Goal: Find contact information: Find contact information

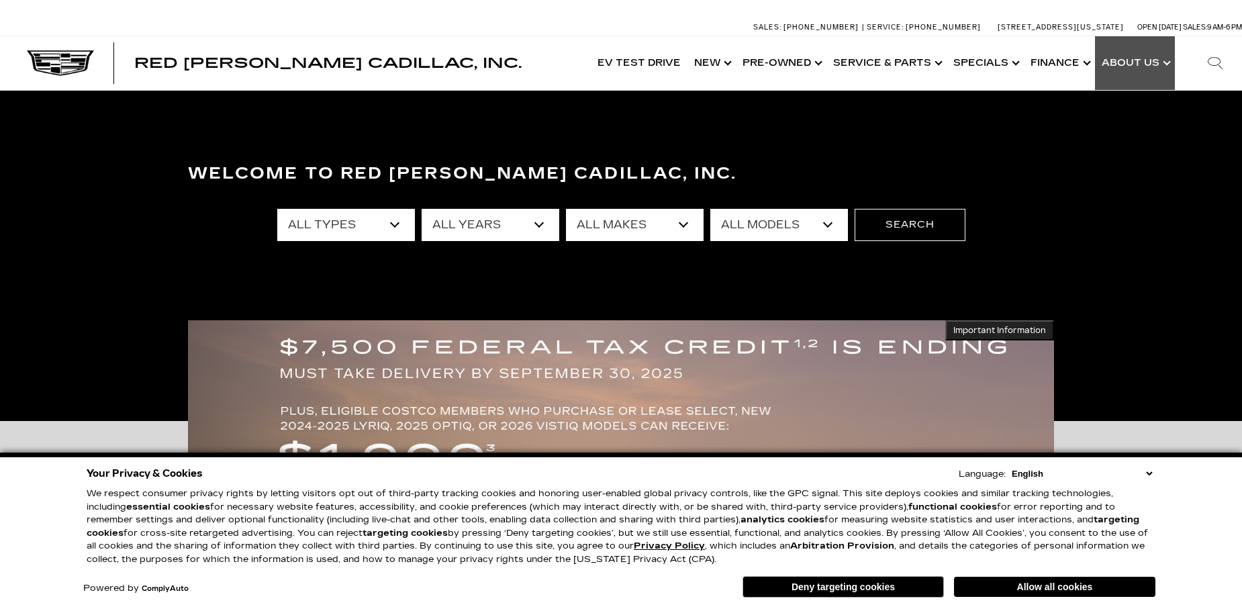
click at [1143, 58] on link "Show About Us" at bounding box center [1135, 63] width 80 height 54
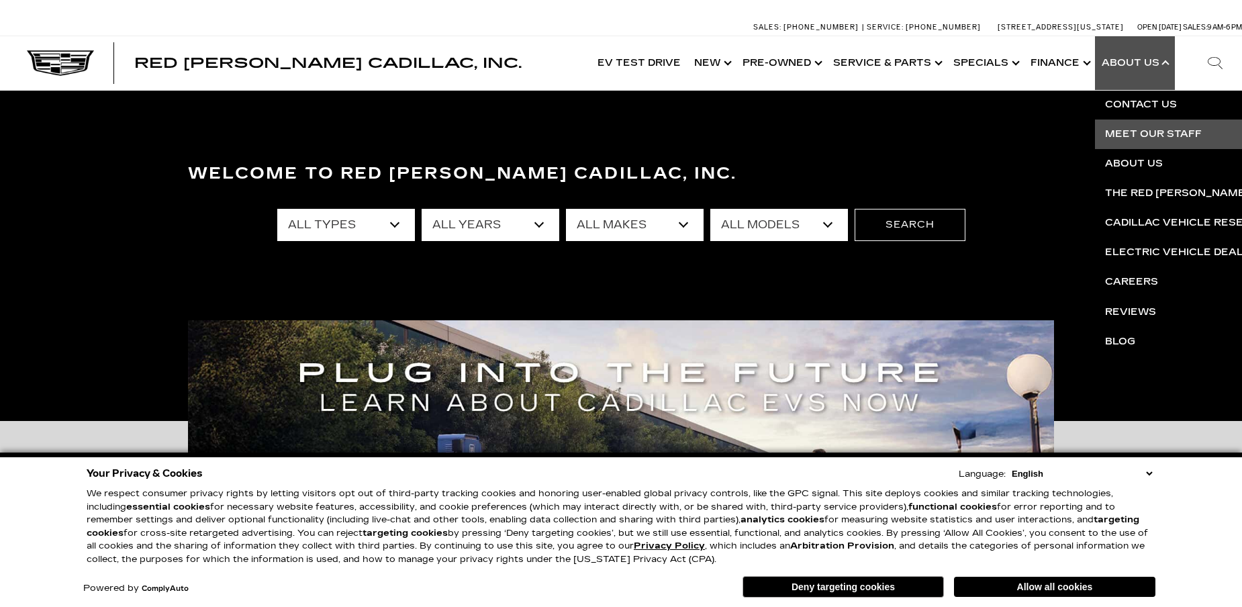
click at [1135, 132] on link "Meet Our Staff" at bounding box center [1257, 135] width 325 height 30
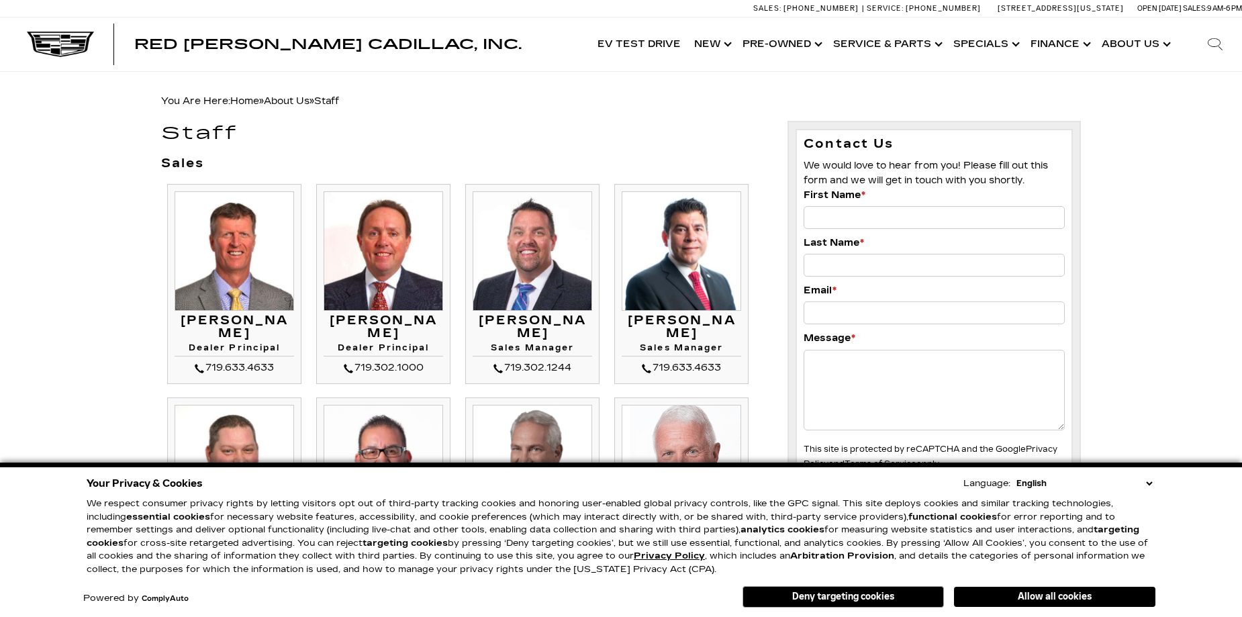
click at [226, 322] on h3 "[PERSON_NAME]" at bounding box center [235, 327] width 120 height 27
copy h3 "[PERSON_NAME]"
click at [261, 334] on h3 "[PERSON_NAME]" at bounding box center [235, 327] width 120 height 27
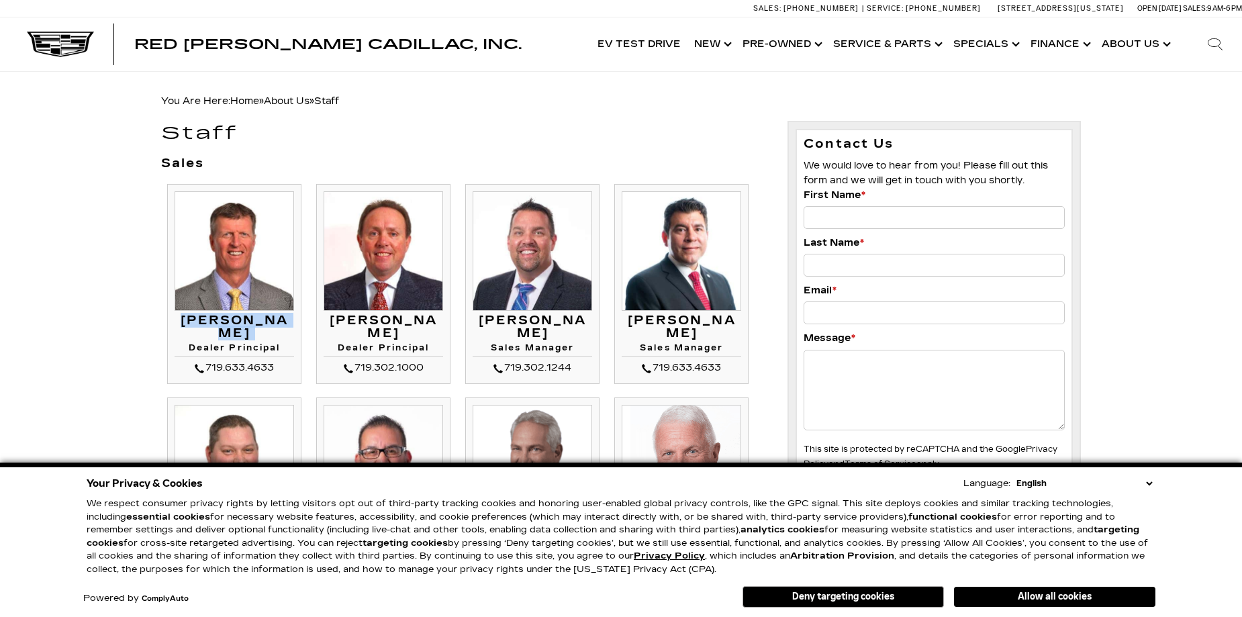
click at [261, 334] on h3 "[PERSON_NAME]" at bounding box center [235, 327] width 120 height 27
click at [265, 334] on h3 "[PERSON_NAME]" at bounding box center [235, 327] width 120 height 27
click at [267, 335] on h3 "[PERSON_NAME]" at bounding box center [235, 327] width 120 height 27
copy h3 "[PERSON_NAME]"
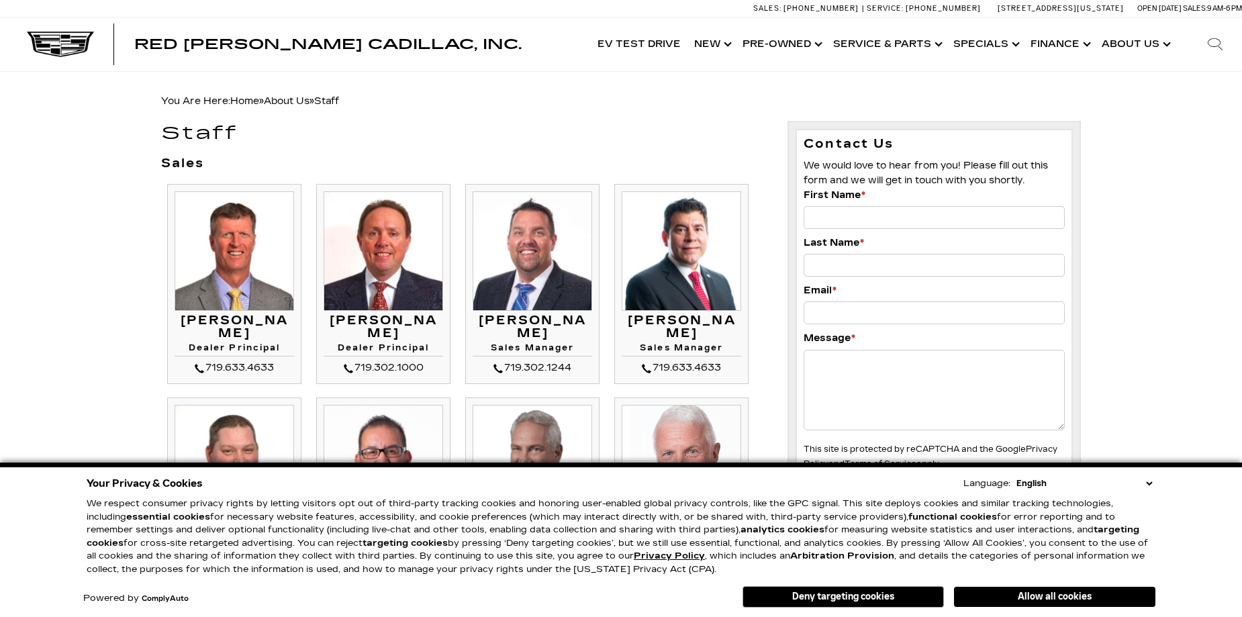
click at [359, 324] on h3 "[PERSON_NAME]" at bounding box center [384, 327] width 120 height 27
copy h3 "[PERSON_NAME]"
click at [428, 323] on h3 "[PERSON_NAME]" at bounding box center [384, 327] width 120 height 27
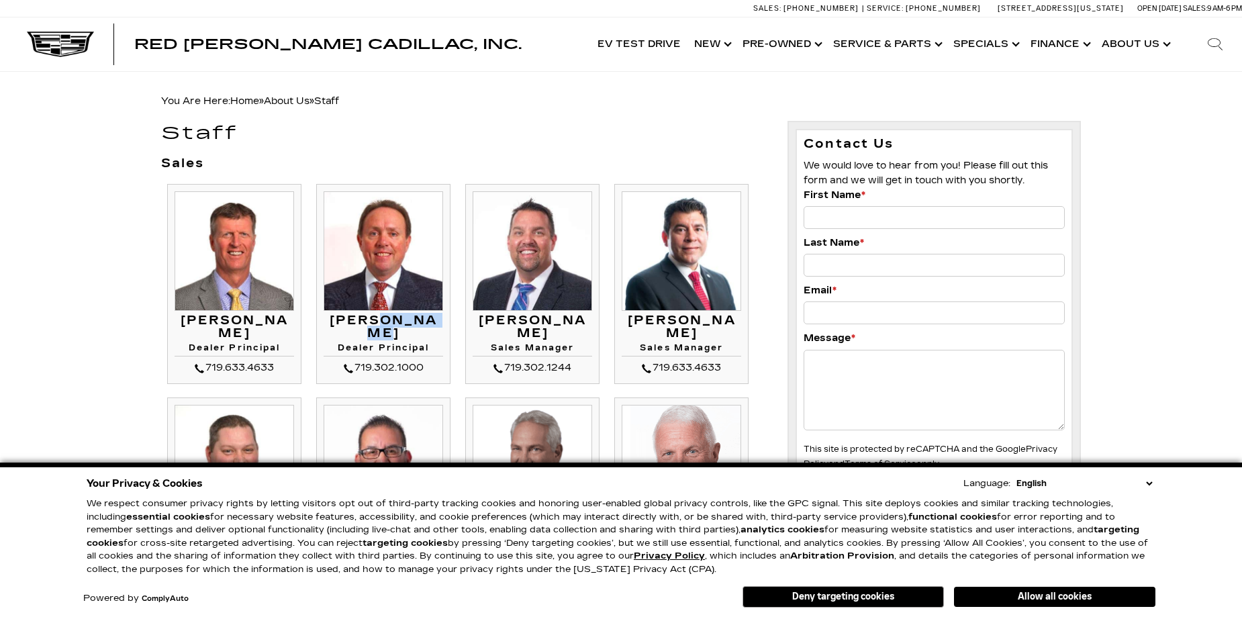
copy h3 "[PERSON_NAME]"
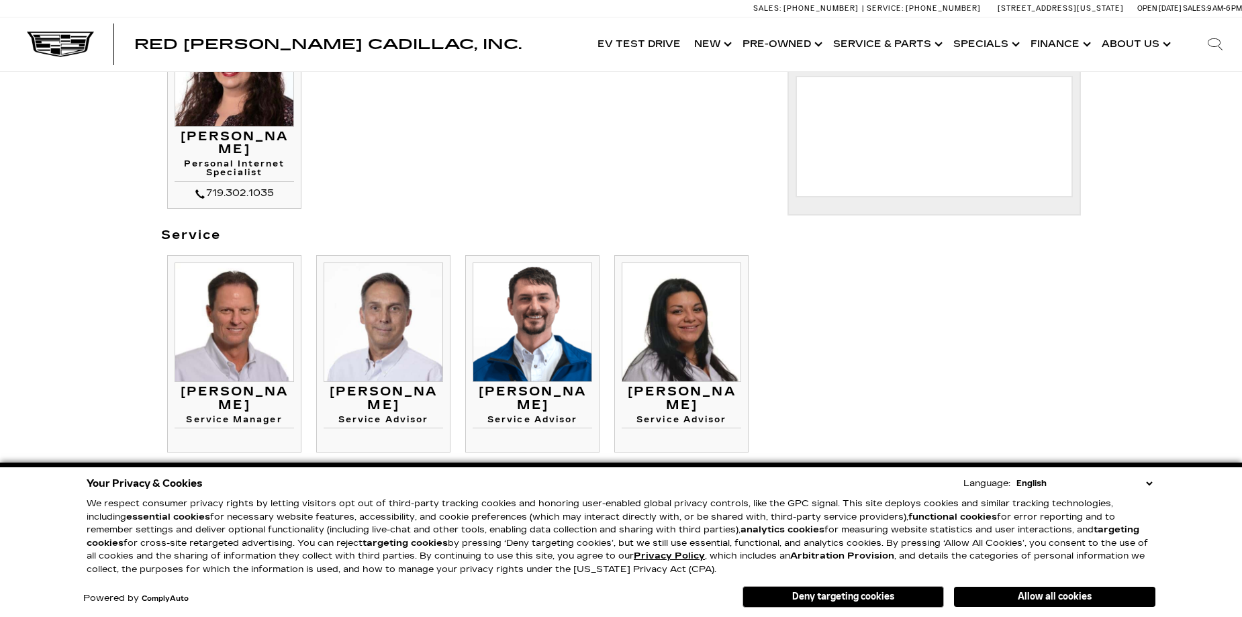
scroll to position [932, 0]
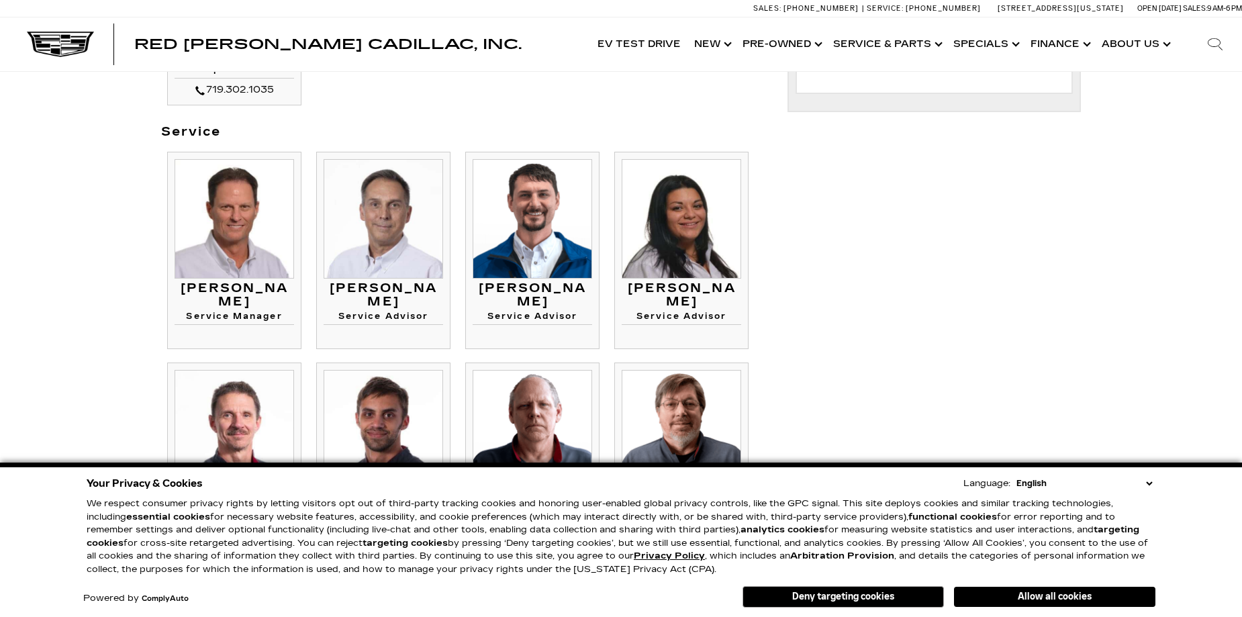
click at [202, 289] on h3 "[PERSON_NAME]" at bounding box center [235, 295] width 120 height 27
copy h3 "[PERSON_NAME]"
click at [259, 289] on h3 "[PERSON_NAME]" at bounding box center [235, 295] width 120 height 27
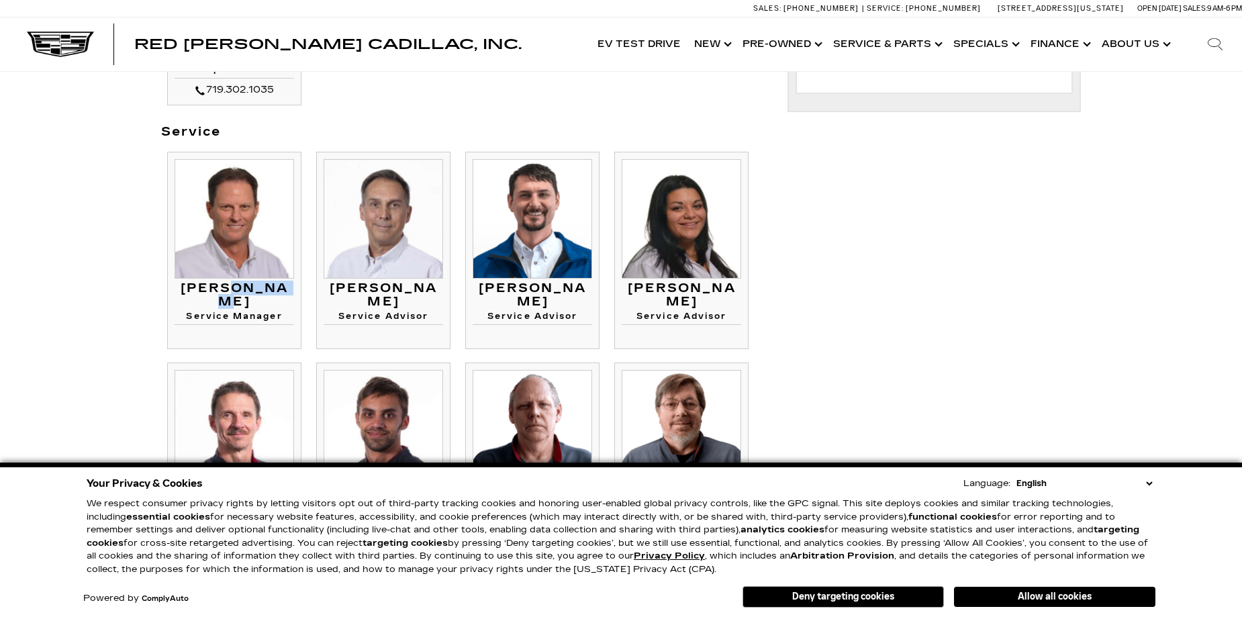
copy h3 "[PERSON_NAME]"
click at [259, 312] on h4 "Service Manager" at bounding box center [235, 318] width 120 height 13
copy li "Service Manager [PERSON_NAME] Service Manager"
